Goal: Find specific page/section: Find specific page/section

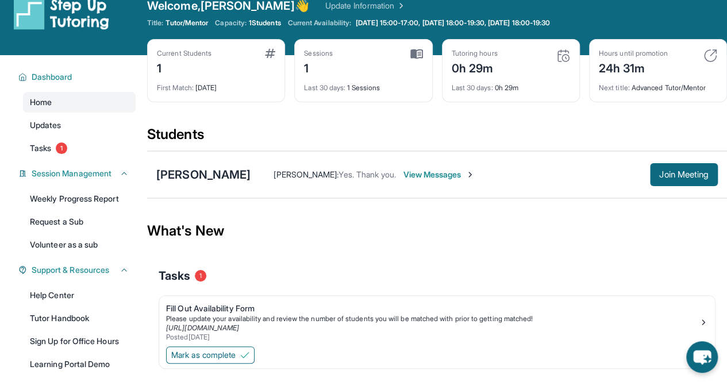
scroll to position [16, 0]
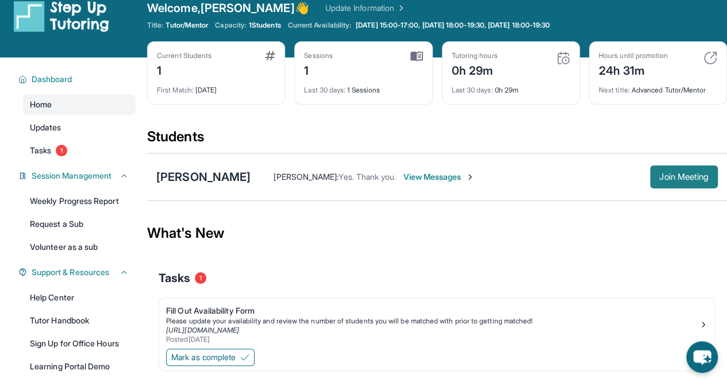
click at [651, 178] on button "Join Meeting" at bounding box center [684, 177] width 68 height 23
click at [653, 179] on button "Join Meeting" at bounding box center [684, 177] width 68 height 23
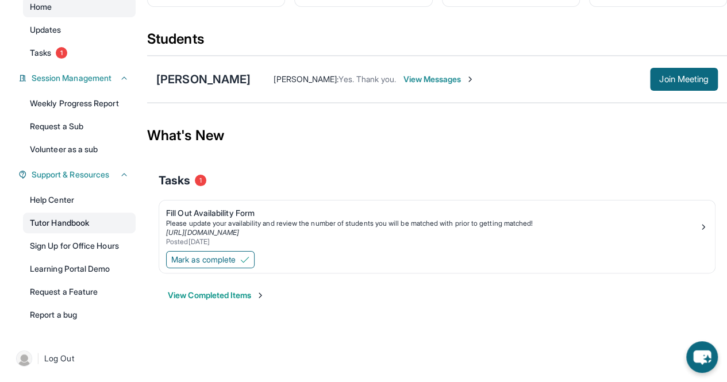
click at [94, 223] on link "Tutor Handbook" at bounding box center [79, 223] width 113 height 21
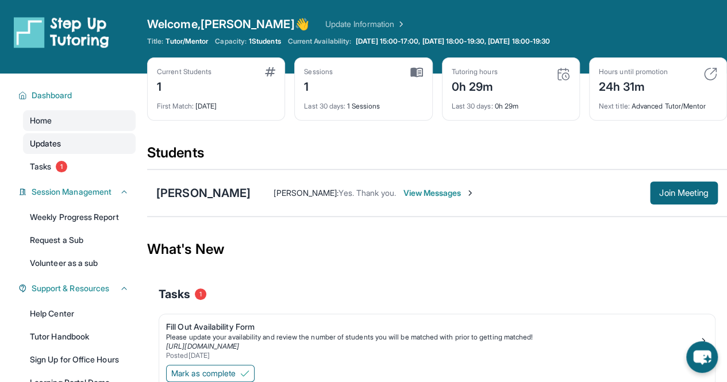
click at [68, 151] on link "Updates" at bounding box center [79, 143] width 113 height 21
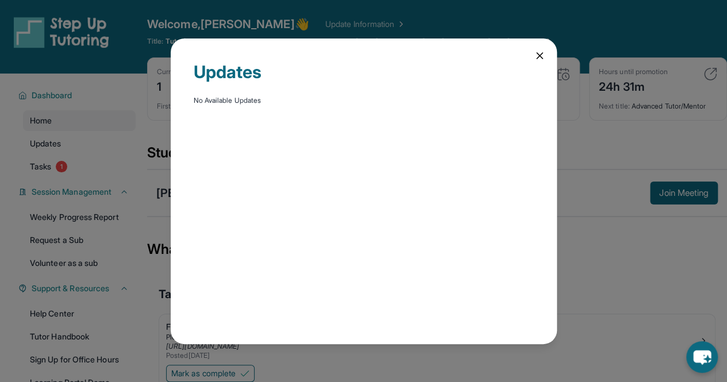
click at [66, 168] on div "Updates No Available Updates" at bounding box center [363, 191] width 727 height 382
